Goal: Task Accomplishment & Management: Manage account settings

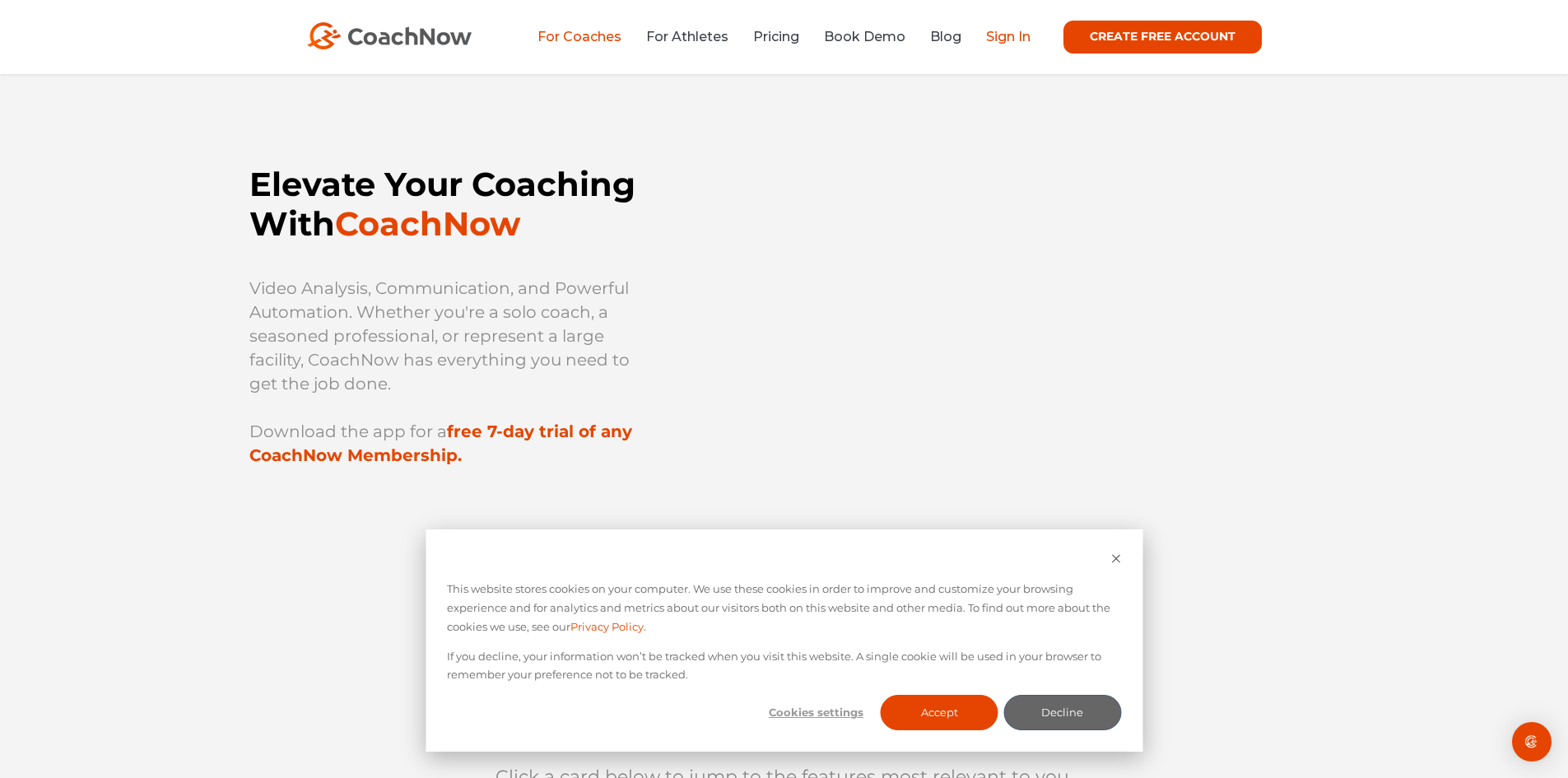
click at [1005, 30] on link "Sign In" at bounding box center [1008, 36] width 45 height 16
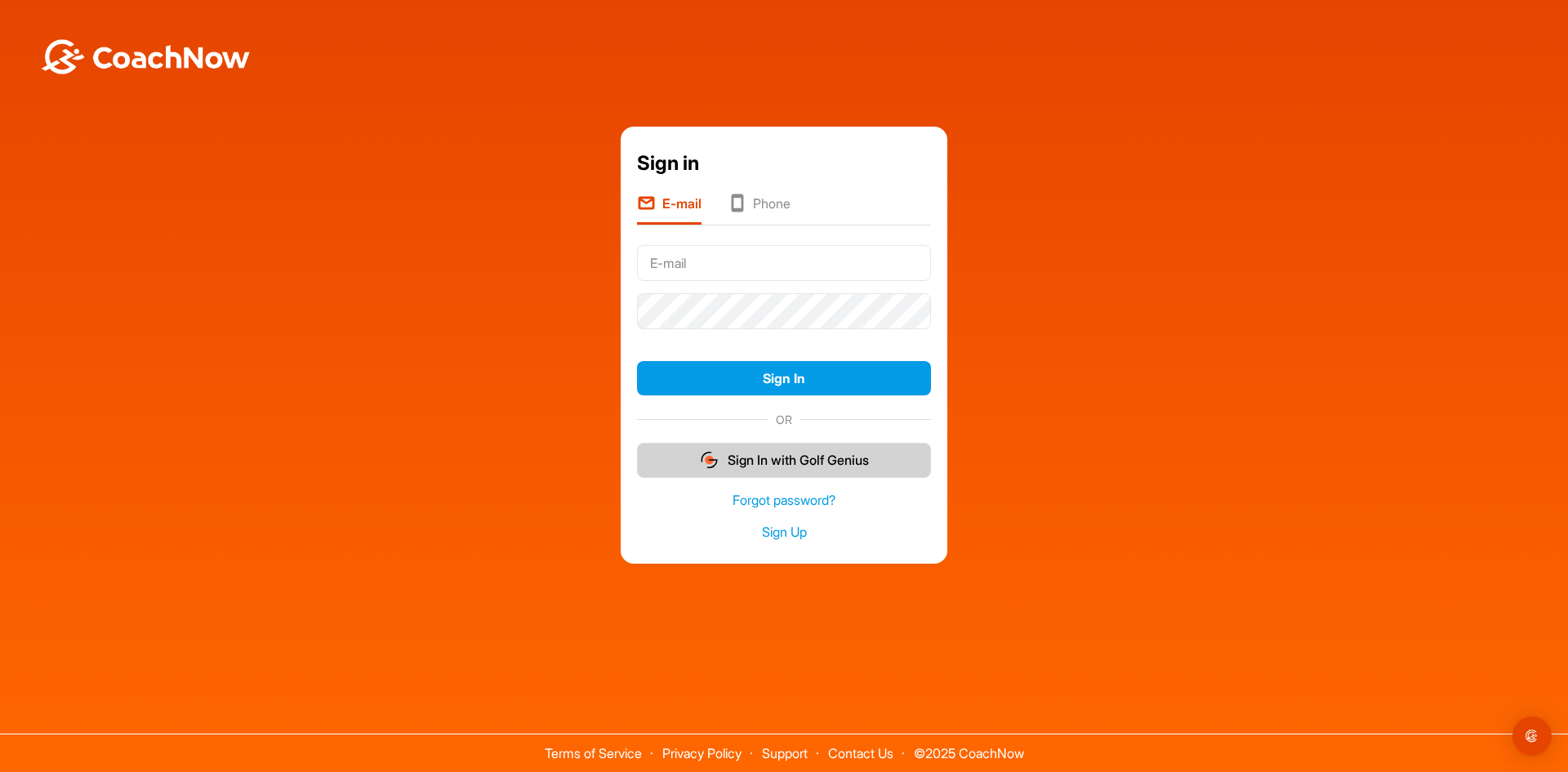
click at [802, 469] on button "Sign In with Golf Genius" at bounding box center [784, 460] width 294 height 35
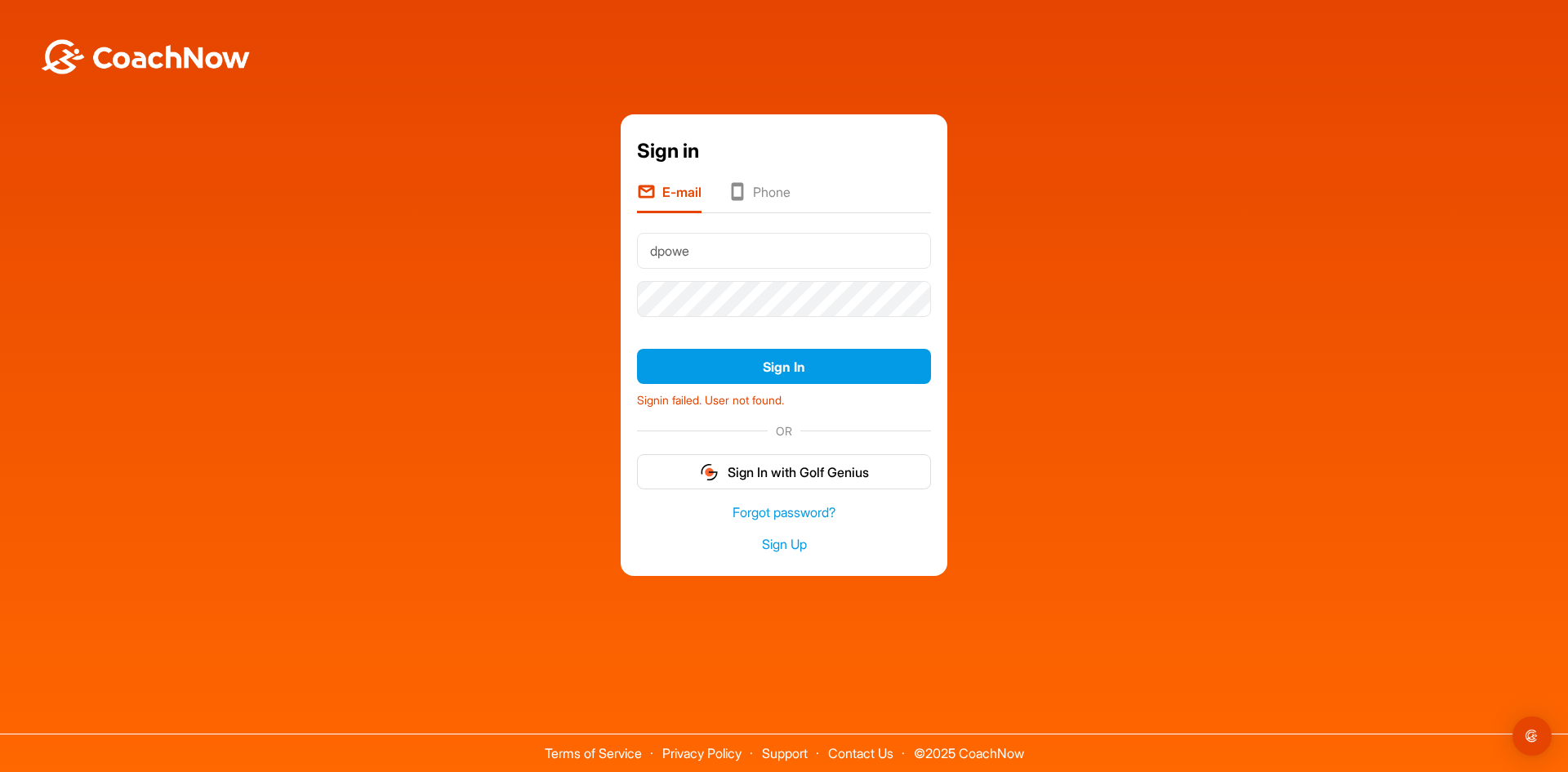
type input "dpowers03@burningtreecc.org"
click at [637, 349] on button "Sign In" at bounding box center [784, 366] width 294 height 35
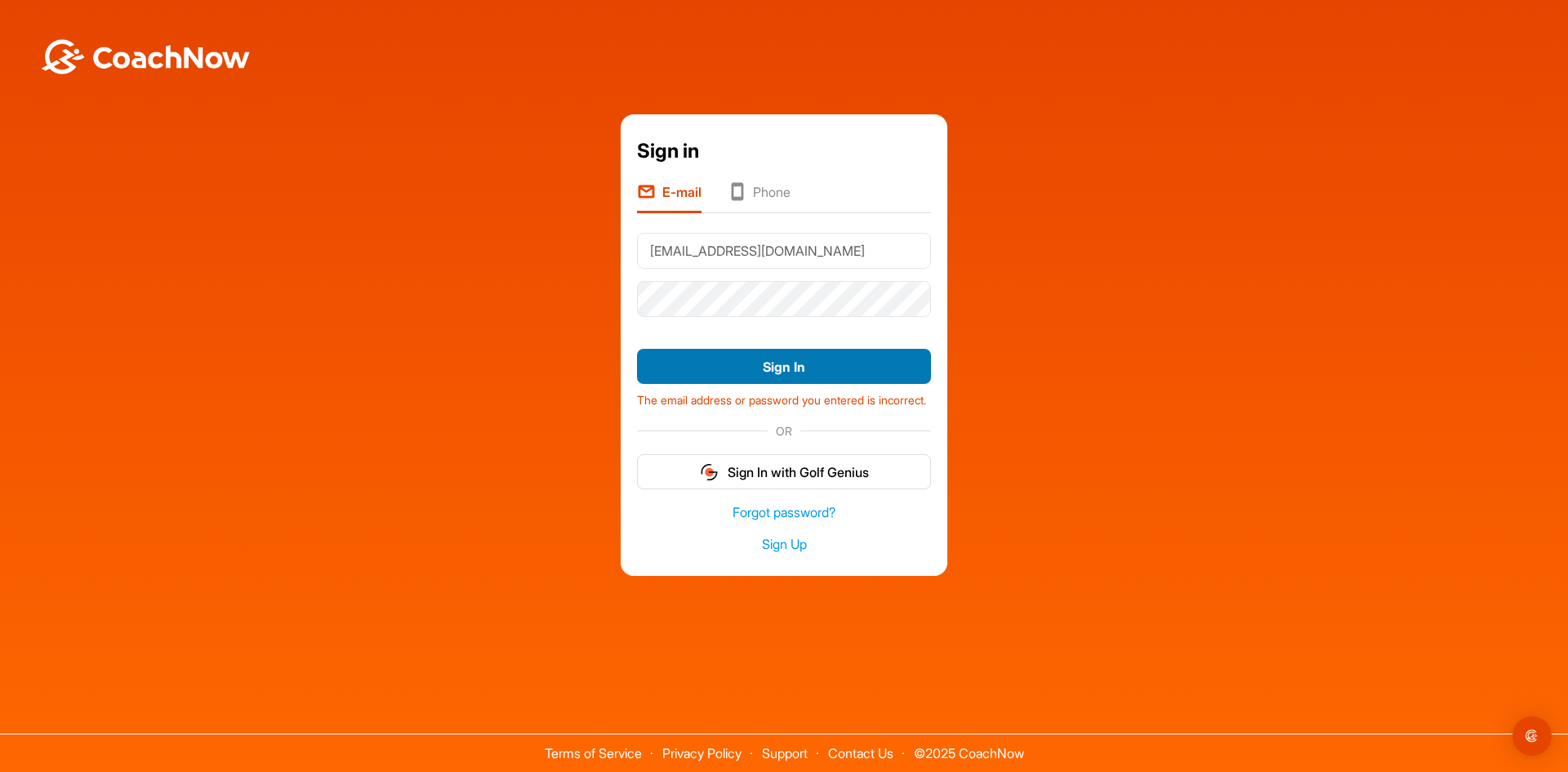
click at [715, 357] on button "Sign In" at bounding box center [784, 366] width 294 height 35
click at [743, 188] on icon at bounding box center [736, 193] width 19 height 22
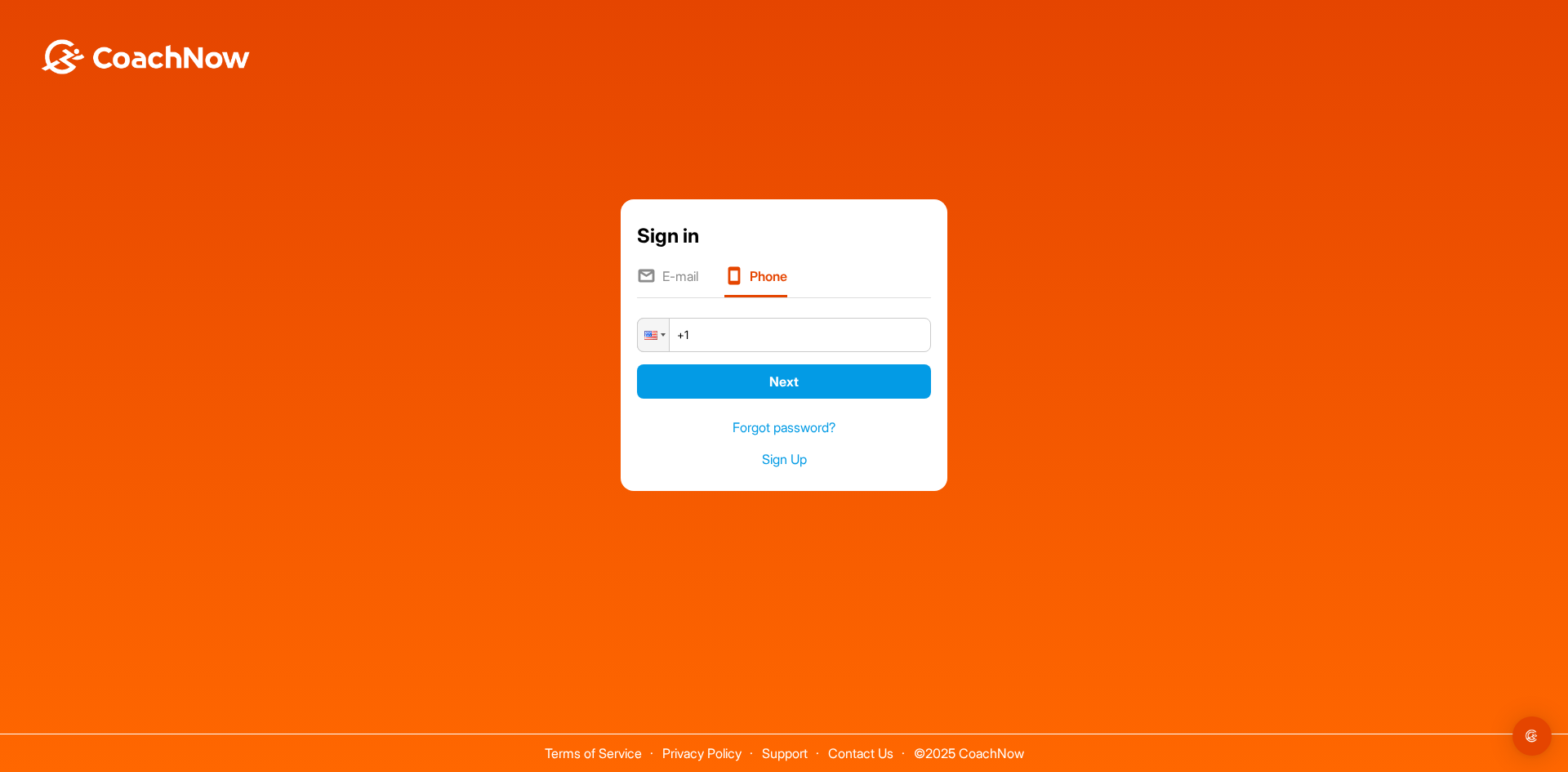
click at [674, 273] on li "E-mail" at bounding box center [667, 282] width 61 height 31
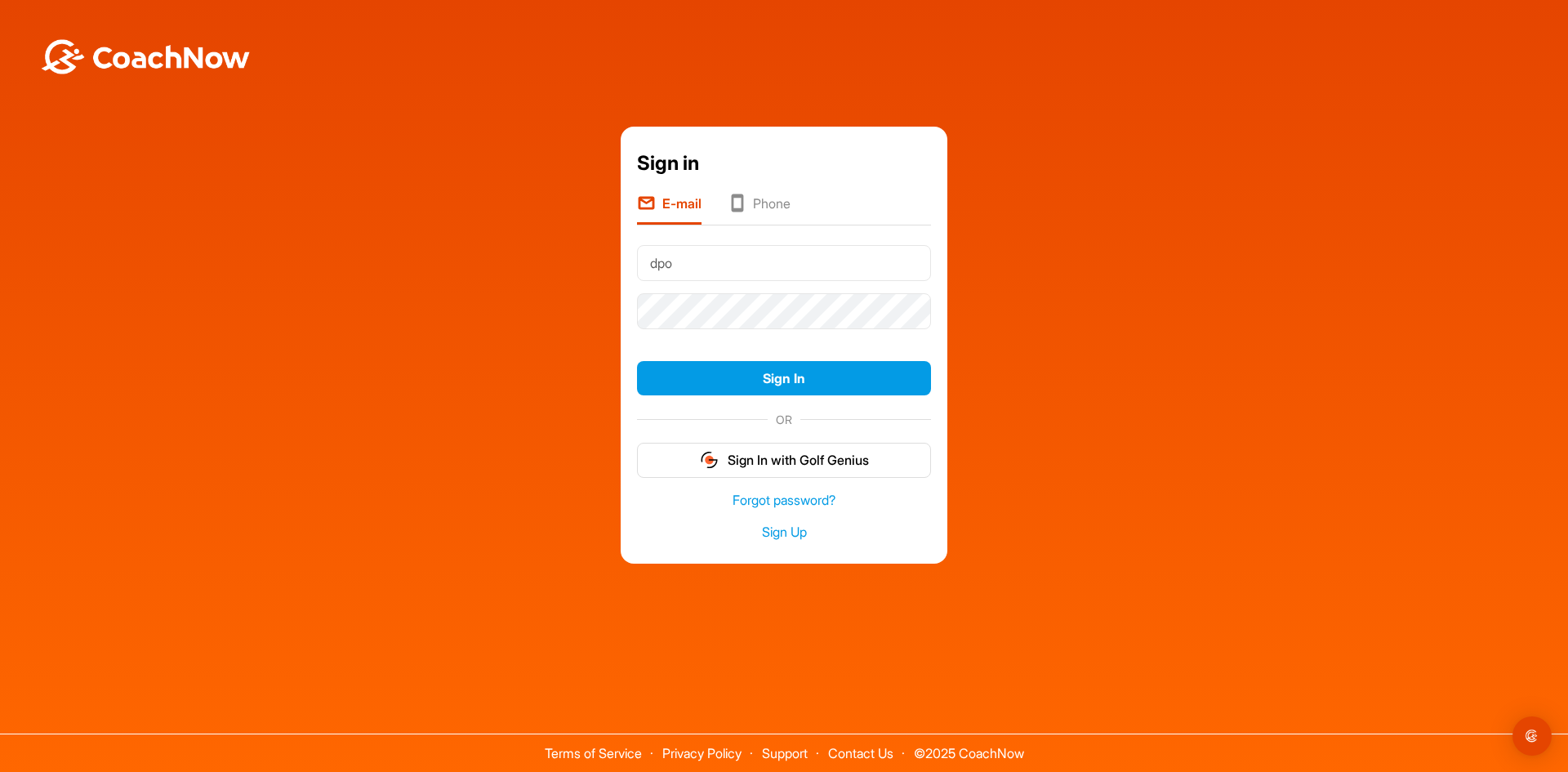
type input "dpowers03@burningtreecc.org"
click at [637, 361] on button "Sign In" at bounding box center [784, 378] width 294 height 35
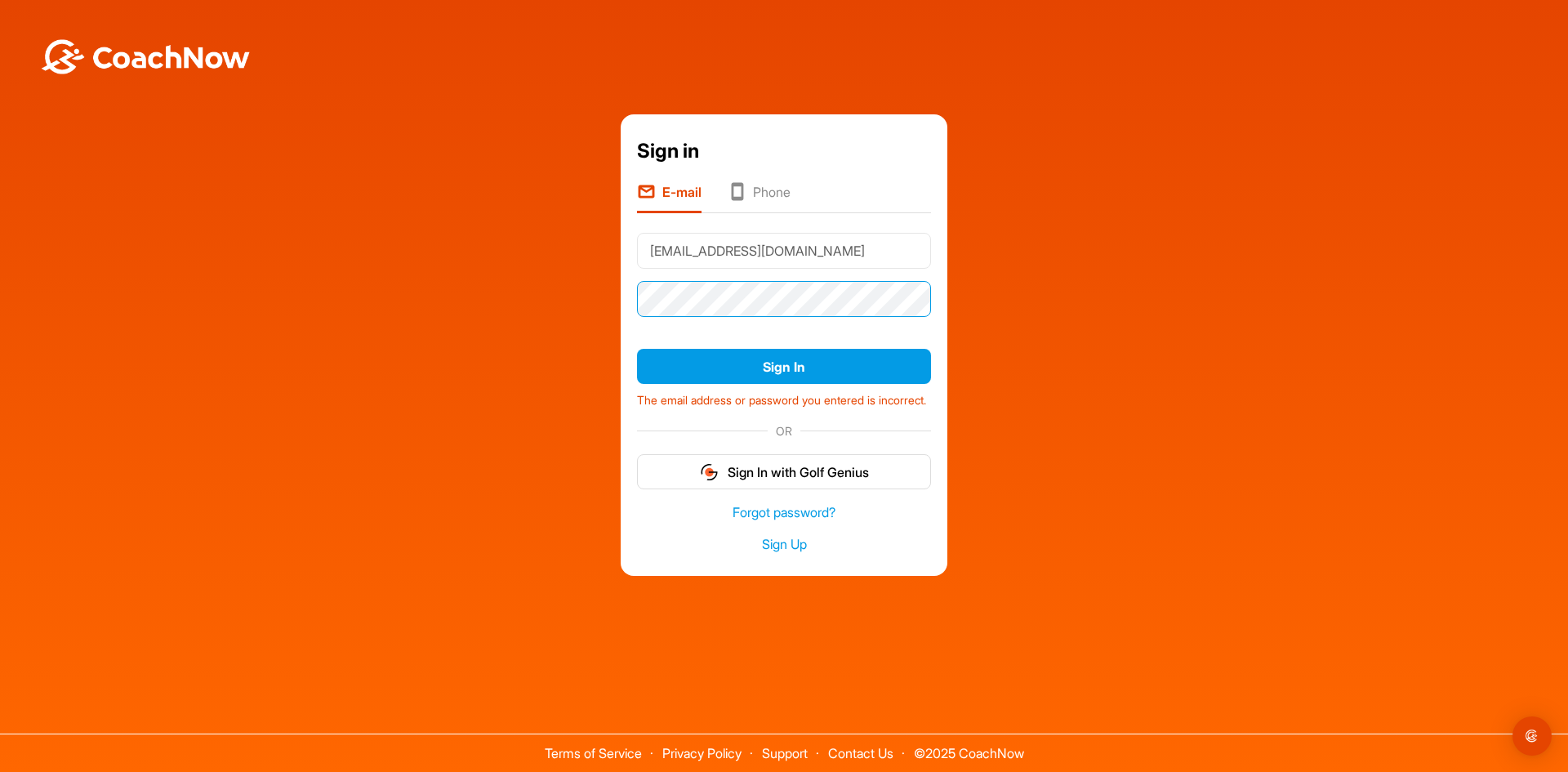
click at [476, 309] on div "Sign in E-mail Phone dpowers03@burningtreecc.org Sign In The email address or p…" at bounding box center [784, 345] width 1552 height 461
click at [637, 349] on button "Sign In" at bounding box center [784, 366] width 294 height 35
